Goal: Register for event/course

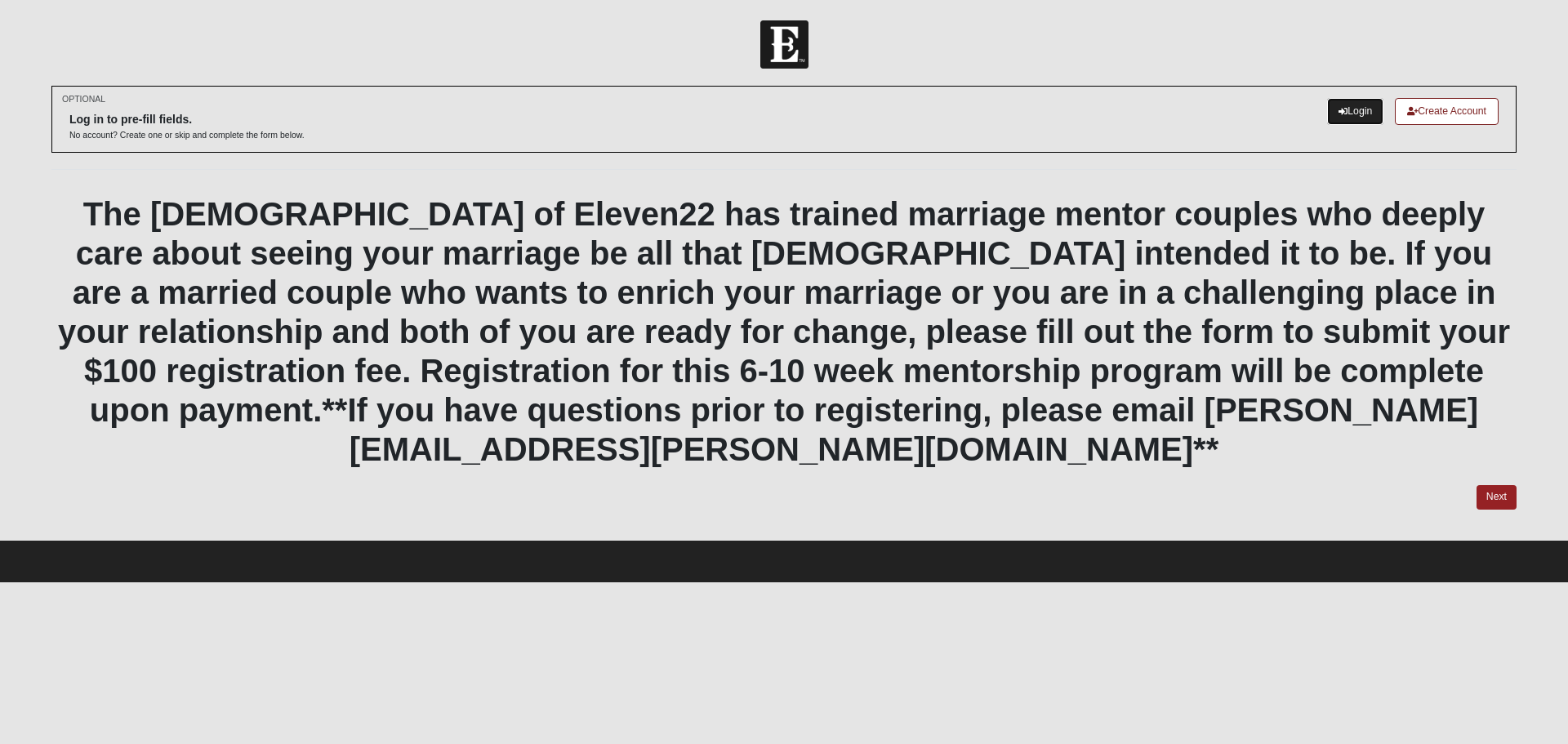
click at [1354, 107] on link "Login" at bounding box center [1355, 111] width 56 height 27
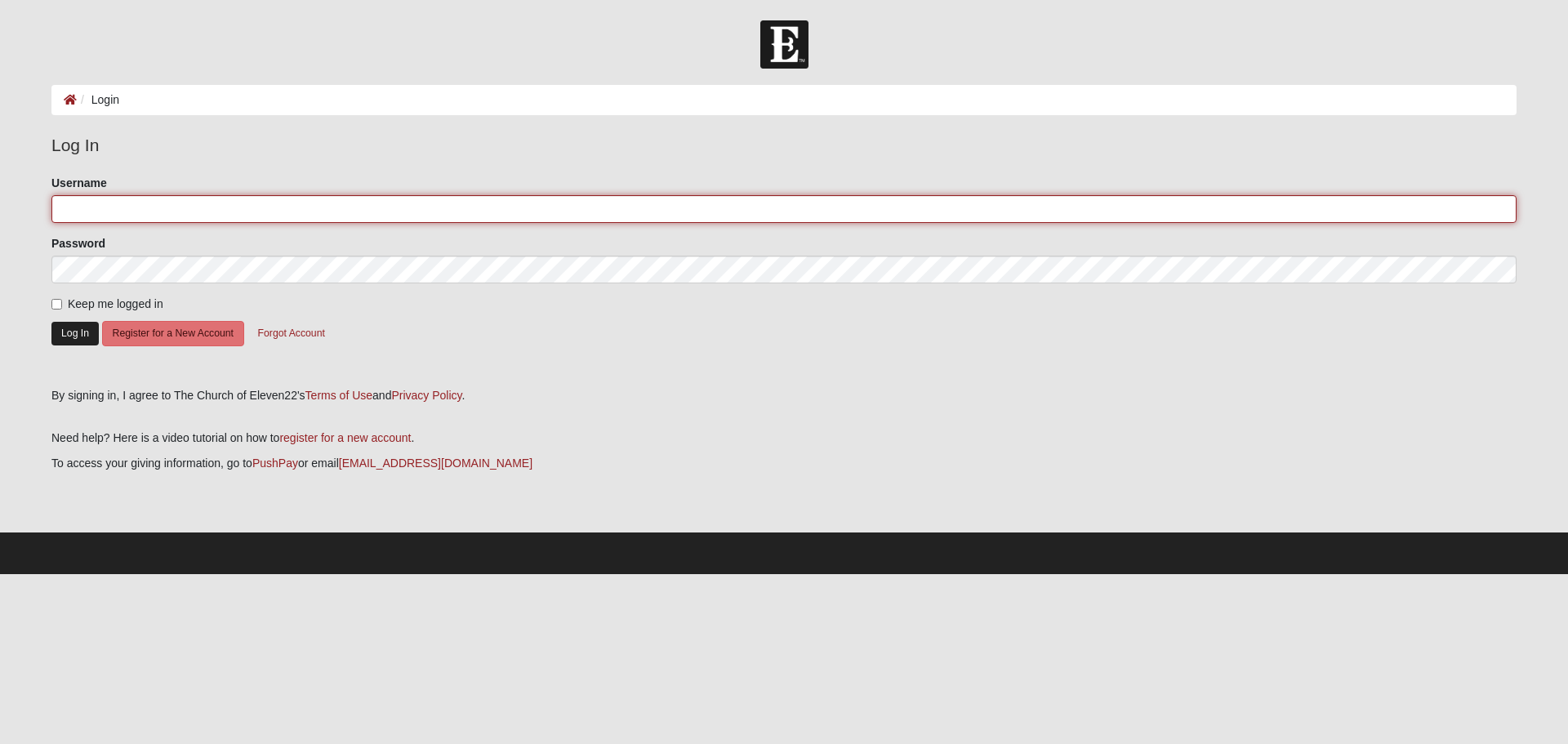
type input "chrbarrick"
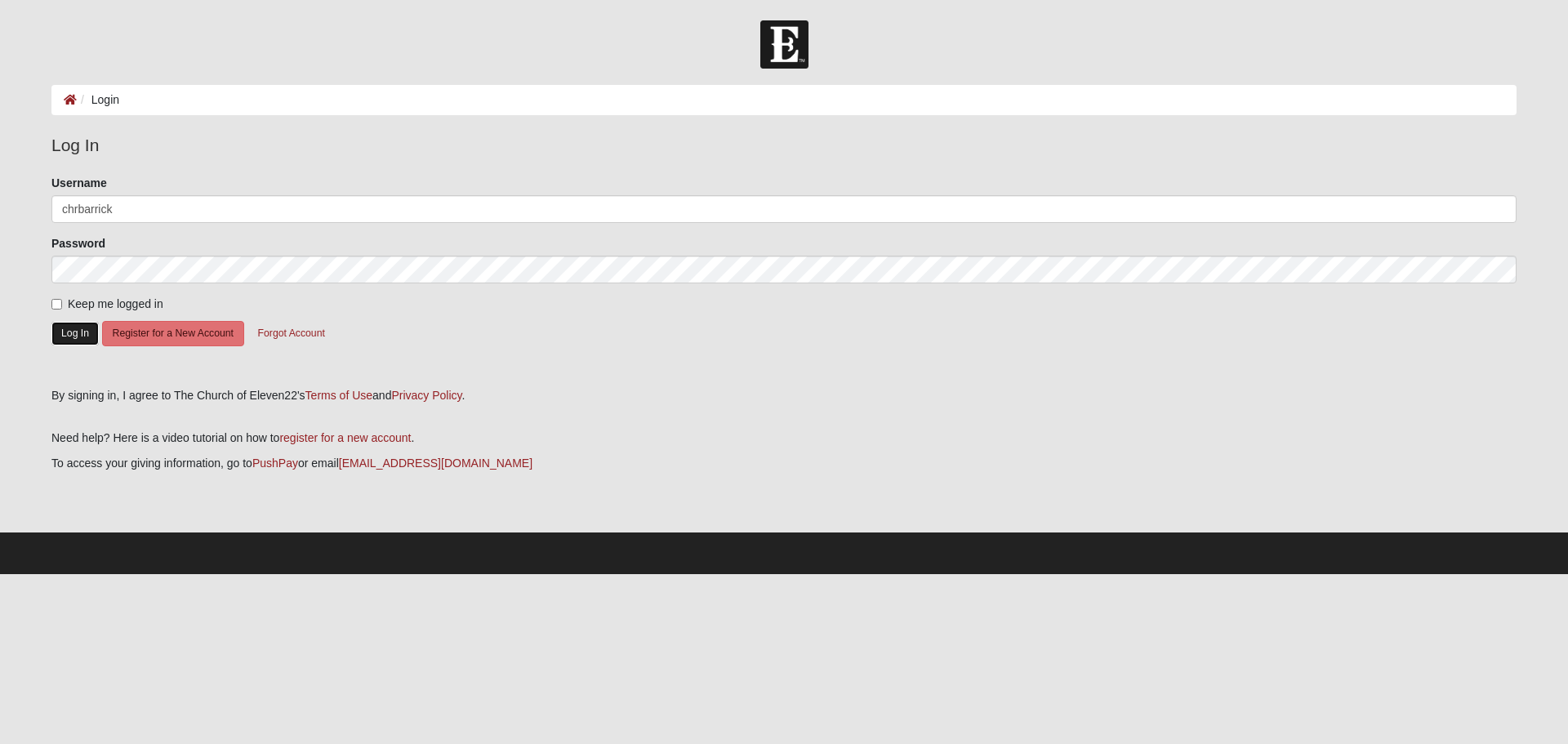
click at [72, 329] on button "Log In" at bounding box center [75, 334] width 48 height 24
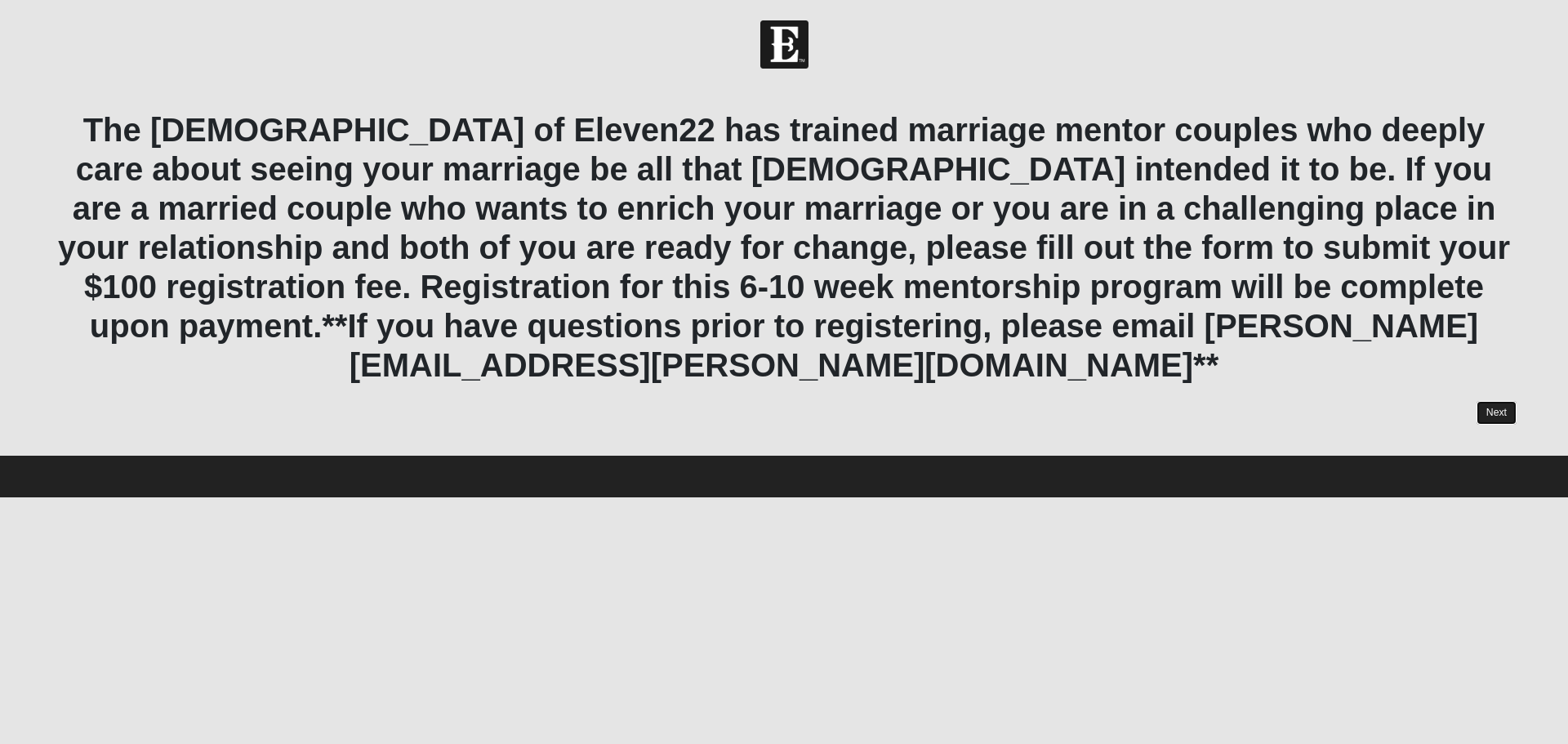
click at [1496, 401] on link "Next" at bounding box center [1497, 413] width 40 height 24
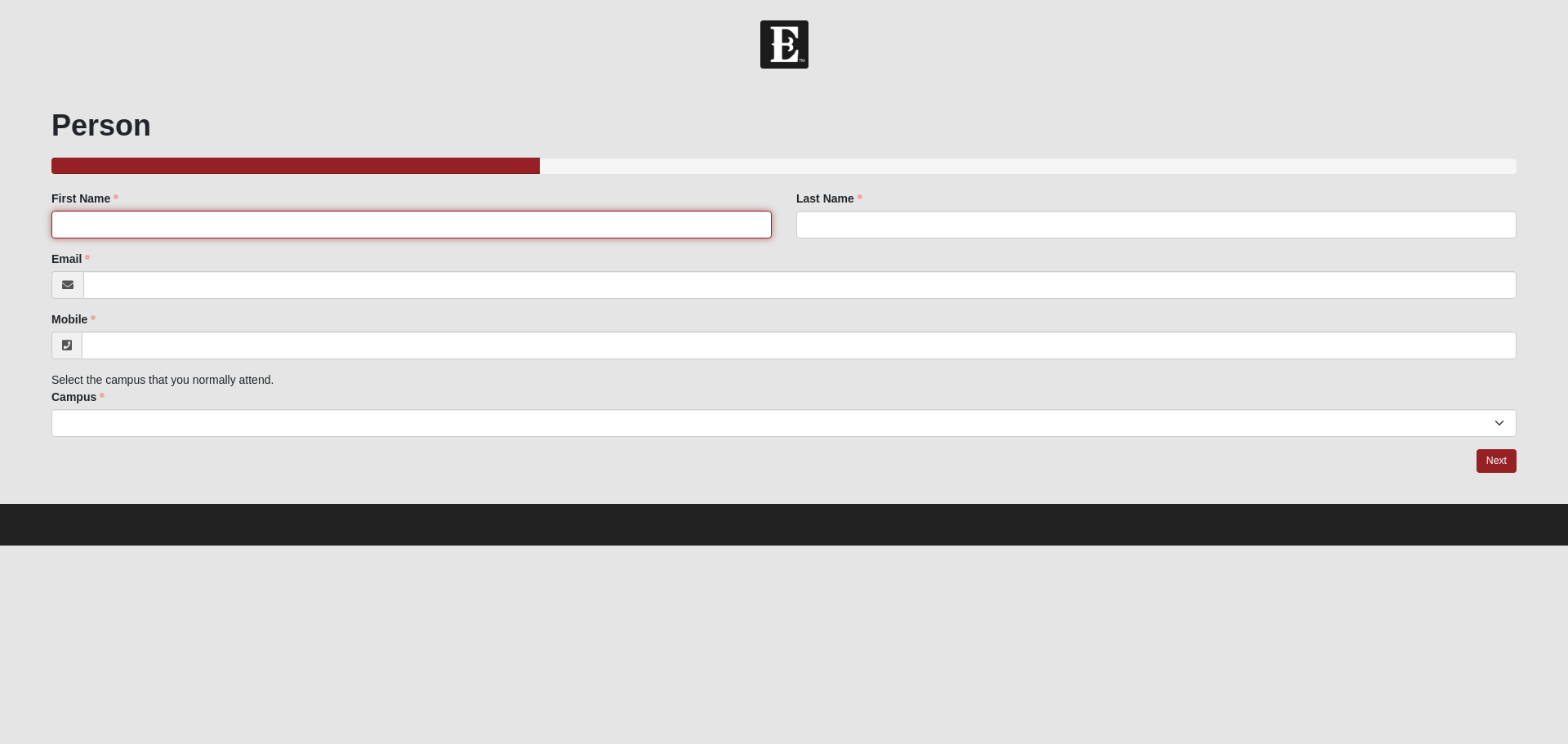
click at [105, 231] on input "First Name" at bounding box center [411, 225] width 720 height 28
type input "Christopher"
type input "Barrick"
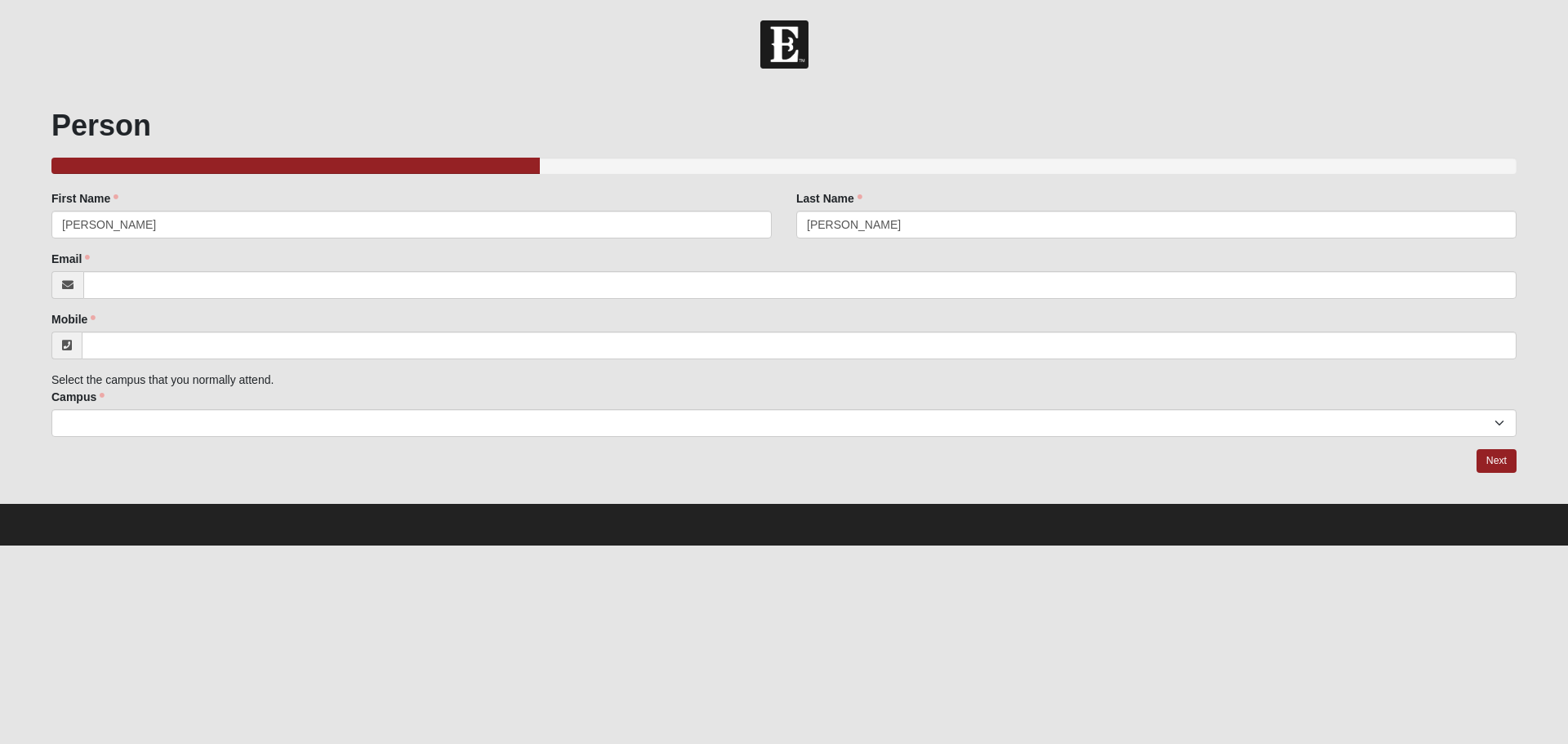
type input "Chrbarrick@gmail.com"
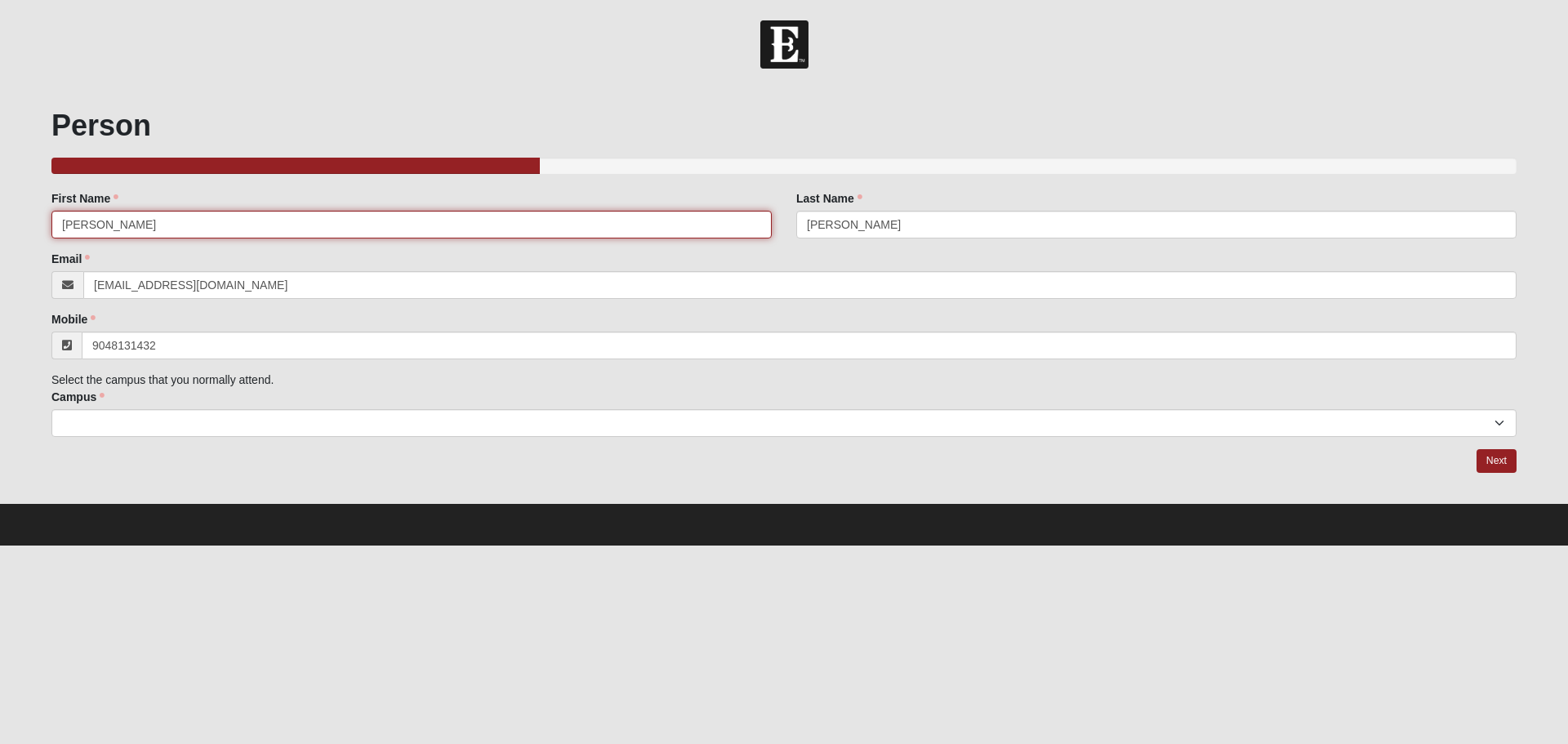
type input "(904) 813-1432"
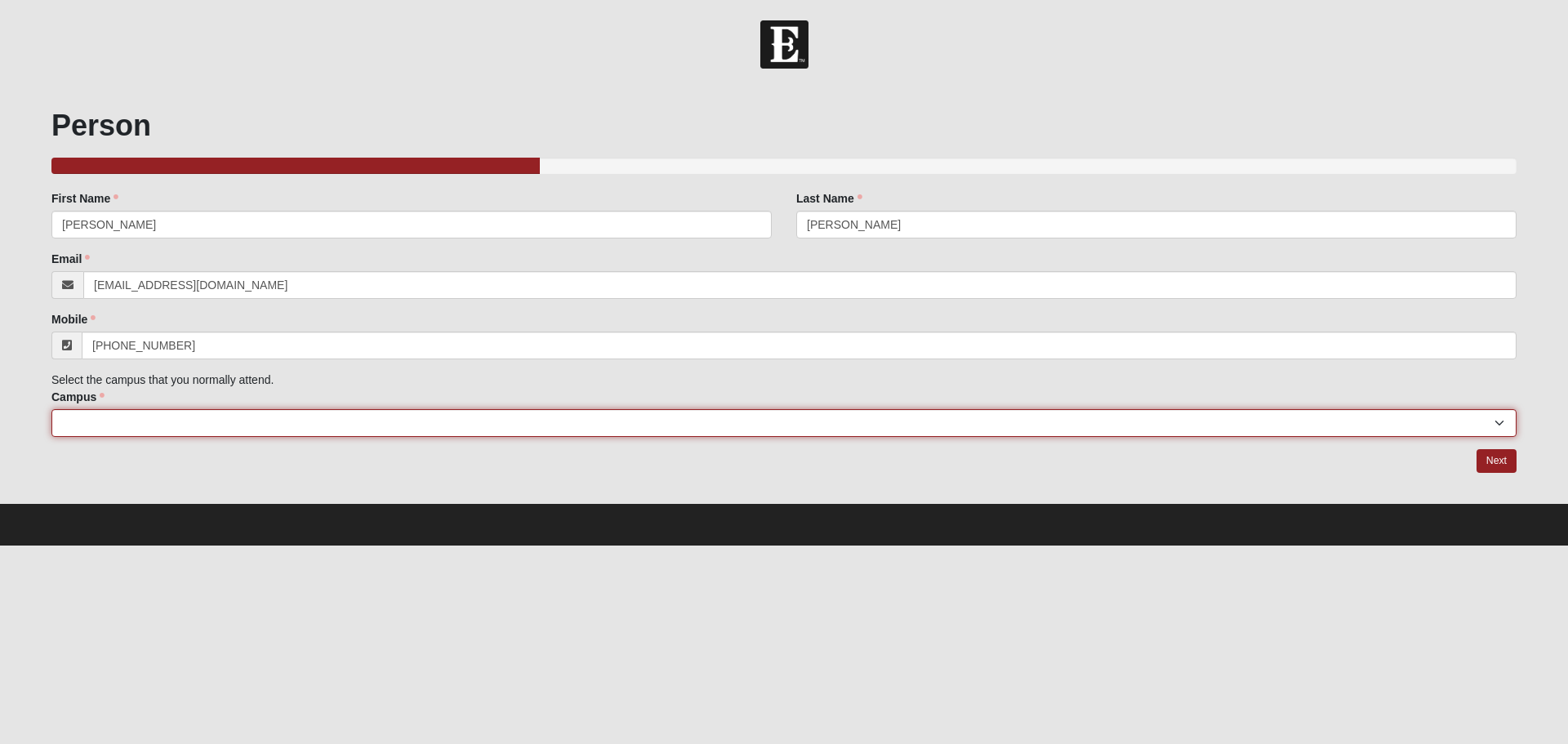
click at [198, 418] on select "Arlington Baymeadows College Park Orlando (Coming Soon) Eleven22 Online Fleming…" at bounding box center [784, 423] width 1466 height 28
select select "16"
click at [52, 409] on select "Arlington Baymeadows College Park Orlando (Coming Soon) Eleven22 Online Fleming…" at bounding box center [784, 423] width 1466 height 28
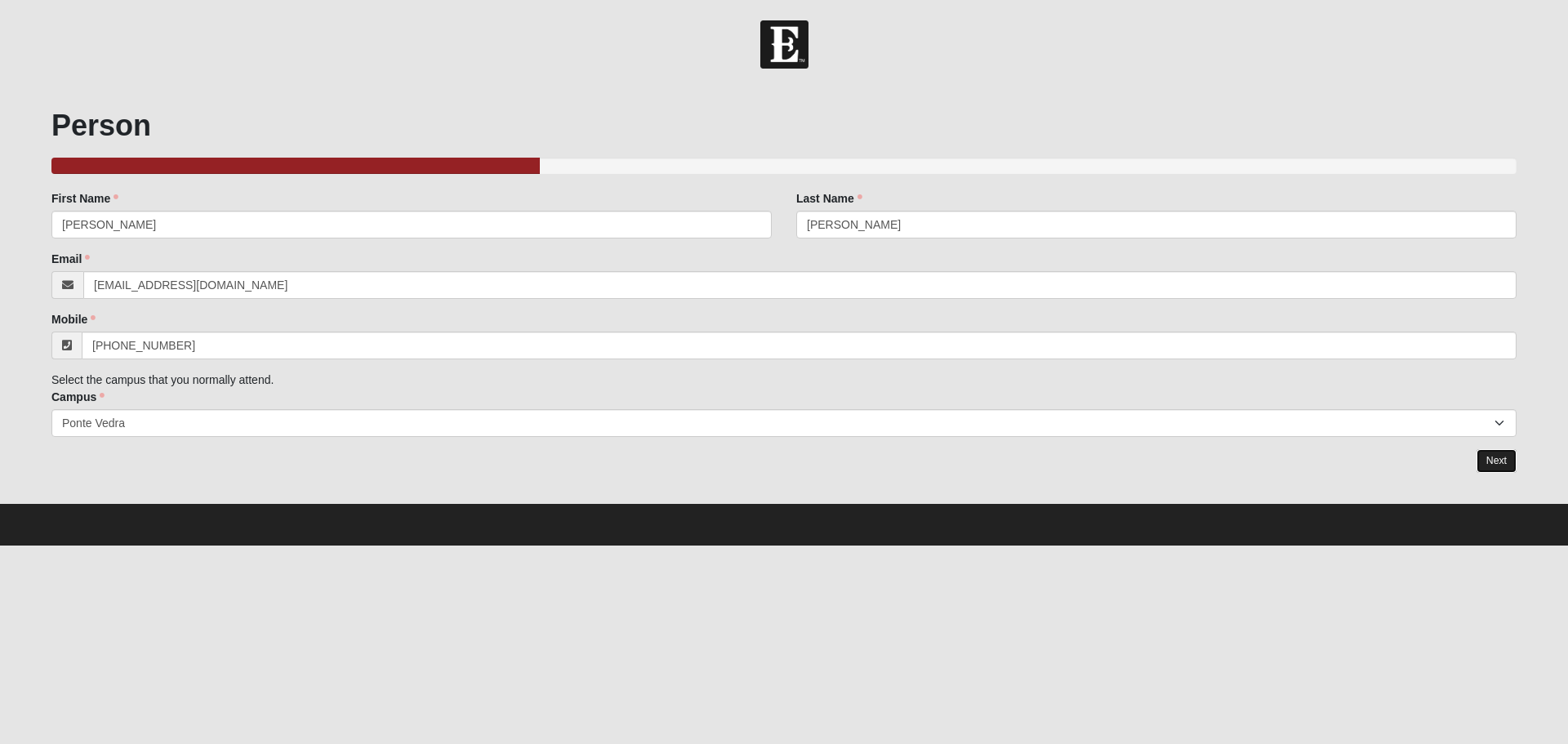
click at [1498, 465] on link "Next" at bounding box center [1497, 462] width 40 height 24
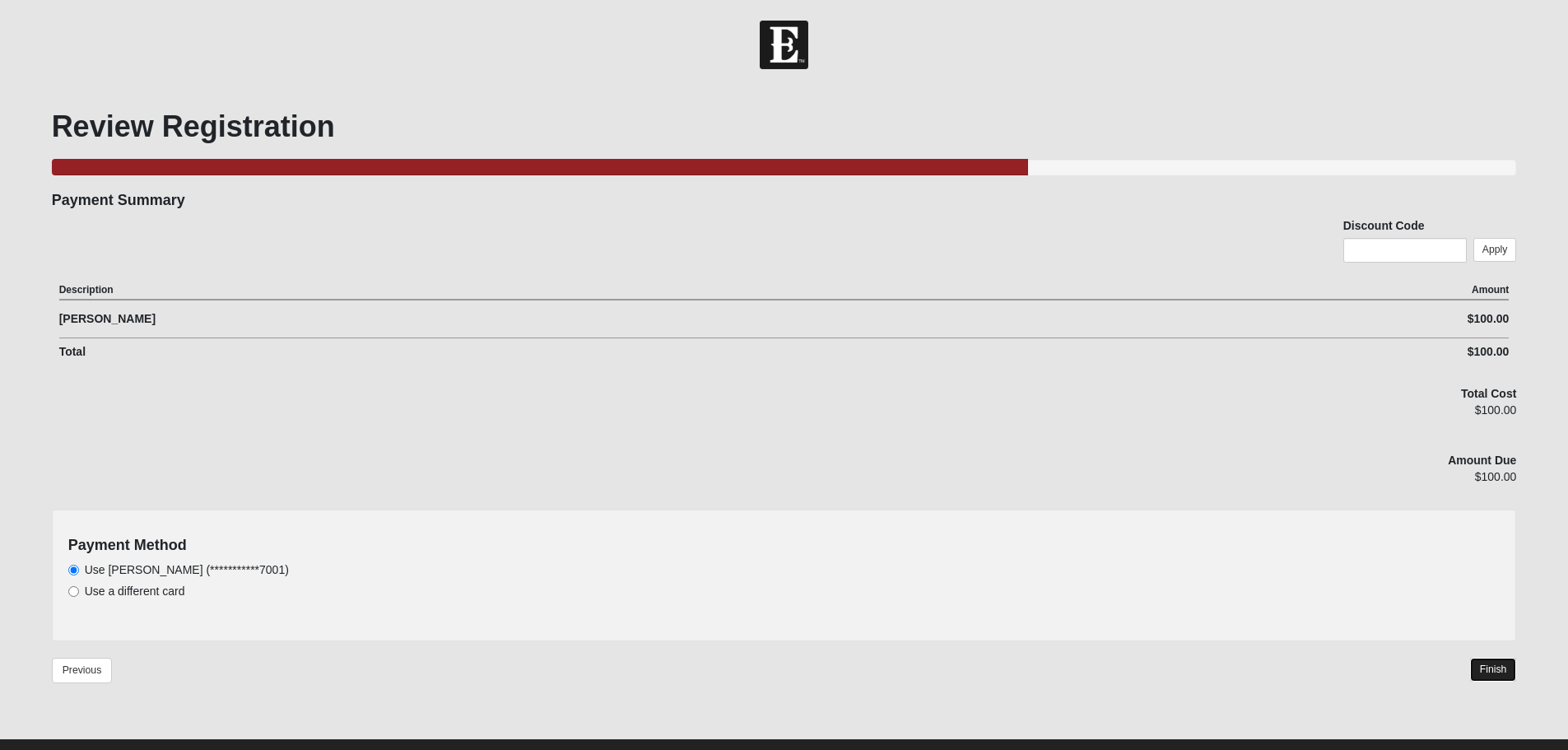
click at [1493, 670] on link "Finish" at bounding box center [1493, 670] width 47 height 24
